Goal: Obtain resource: Obtain resource

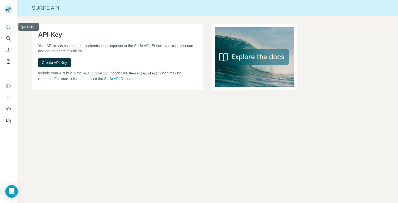
click at [8, 27] on icon "Quick start" at bounding box center [9, 27] width 4 height 4
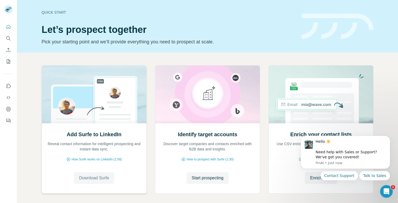
click at [93, 178] on span "Download Surfe" at bounding box center [94, 178] width 30 height 6
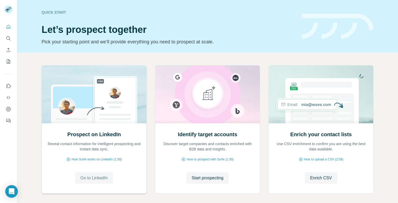
click at [92, 179] on span "Go to LinkedIn" at bounding box center [93, 178] width 27 height 6
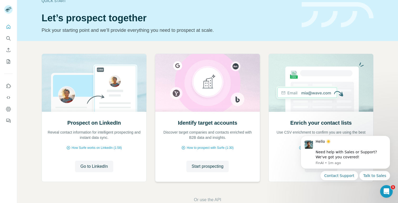
scroll to position [24, 0]
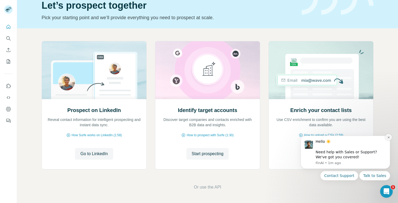
click at [388, 137] on icon "Dismiss notification" at bounding box center [388, 137] width 3 height 3
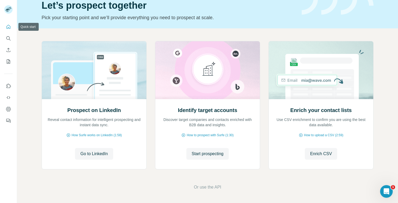
click at [8, 26] on icon "Quick start" at bounding box center [8, 26] width 5 height 5
click at [9, 109] on icon "Dashboard" at bounding box center [8, 109] width 5 height 5
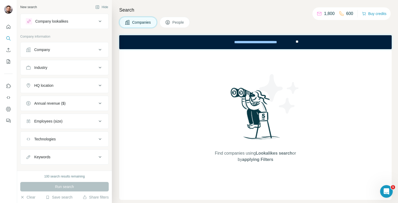
click at [89, 23] on div "Company lookalikes" at bounding box center [61, 21] width 71 height 6
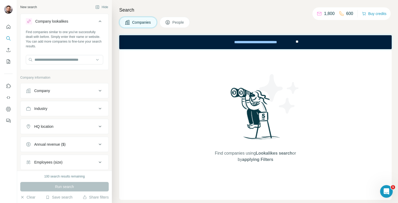
click at [29, 21] on icon at bounding box center [29, 21] width 4 height 4
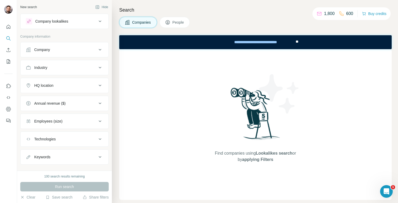
click at [173, 21] on button "People" at bounding box center [174, 22] width 31 height 11
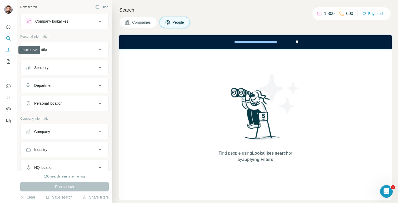
click at [9, 50] on icon "Enrich CSV" at bounding box center [8, 49] width 5 height 5
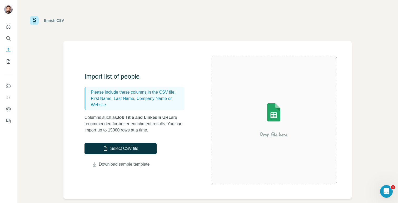
click at [121, 164] on link "Download sample template" at bounding box center [124, 164] width 51 height 6
